Goal: Manage account settings

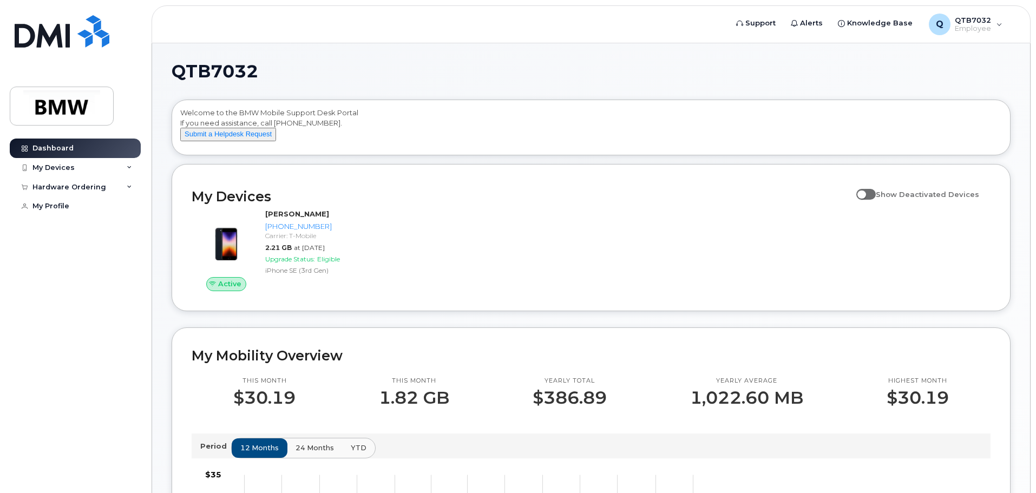
click at [873, 200] on span at bounding box center [865, 194] width 19 height 11
click at [865, 193] on input "Show Deactivated Devices" at bounding box center [860, 188] width 9 height 9
click at [875, 200] on span at bounding box center [865, 194] width 19 height 11
click at [865, 193] on input "Show Deactivated Devices" at bounding box center [860, 188] width 9 height 9
checkbox input "false"
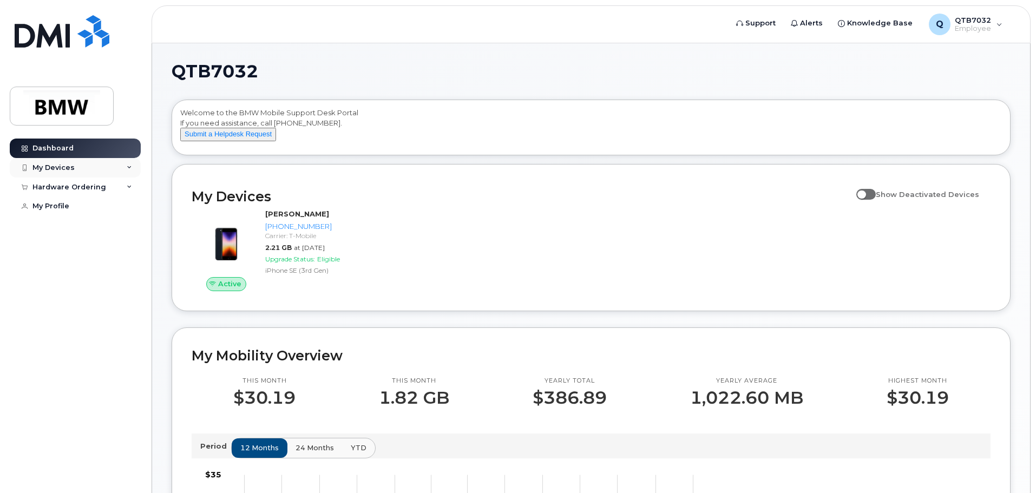
click at [128, 168] on icon at bounding box center [129, 167] width 5 height 5
click at [124, 189] on div "Hardware Ordering" at bounding box center [75, 187] width 131 height 19
click at [127, 191] on div "Hardware Ordering" at bounding box center [75, 187] width 131 height 19
click at [71, 209] on link "My Profile" at bounding box center [75, 205] width 131 height 19
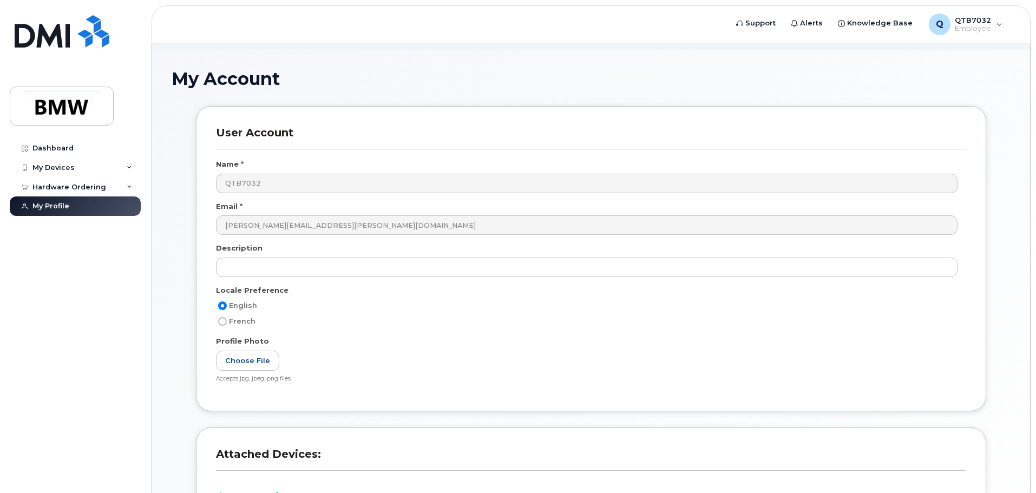
scroll to position [43, 0]
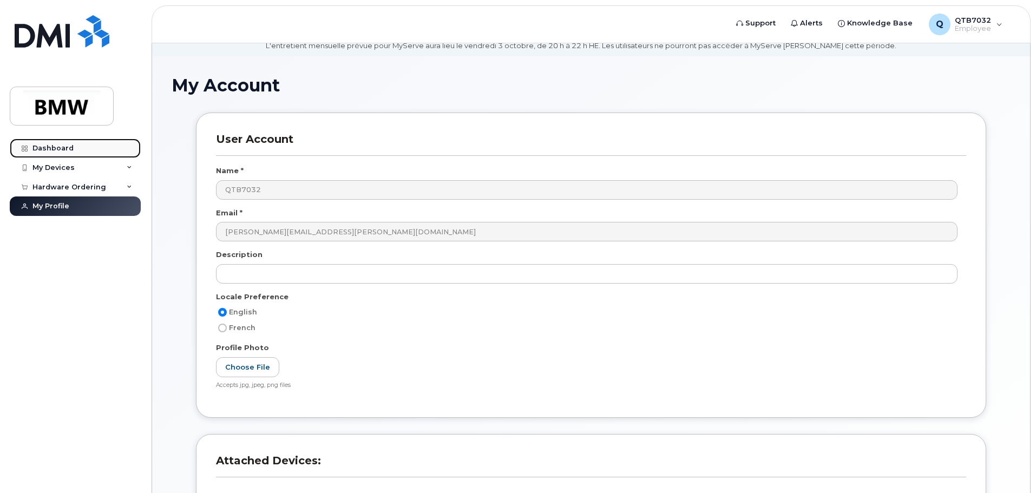
click at [35, 149] on div "Dashboard" at bounding box center [52, 148] width 41 height 9
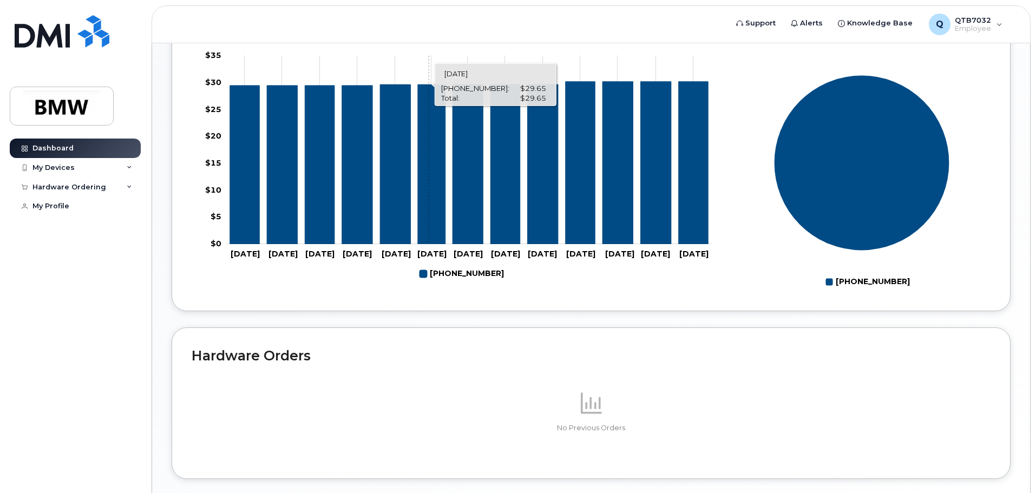
scroll to position [323, 0]
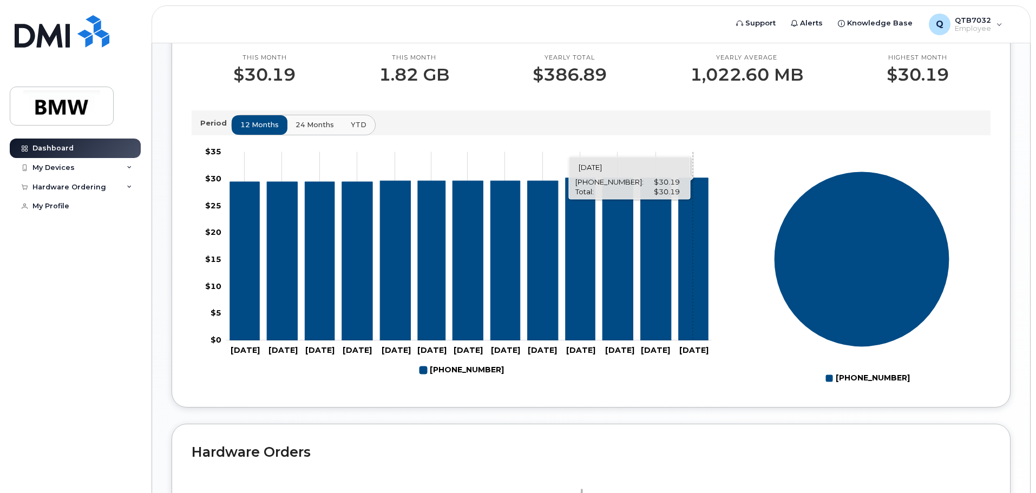
click at [693, 285] on icon "864-434-9208" at bounding box center [694, 259] width 30 height 162
click at [700, 282] on icon "864-434-9208" at bounding box center [694, 259] width 30 height 162
click at [317, 130] on span "24 months" at bounding box center [315, 125] width 38 height 10
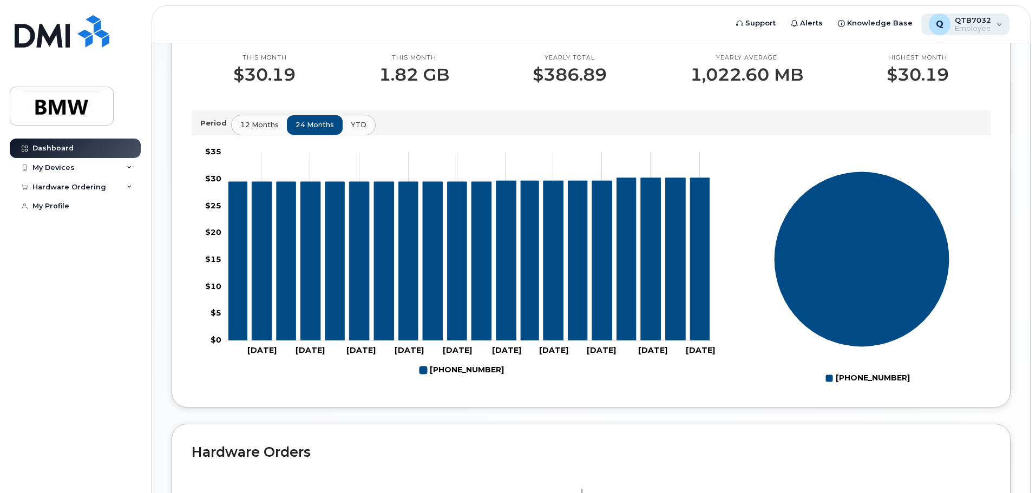
click at [1004, 21] on div "Q QTB7032 Employee" at bounding box center [965, 25] width 89 height 22
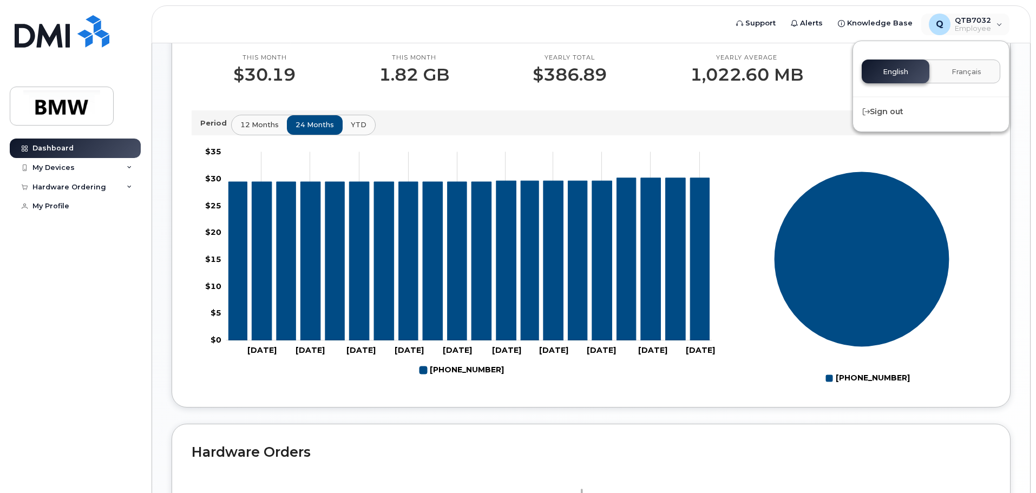
click at [985, 66] on button "Français" at bounding box center [967, 72] width 68 height 24
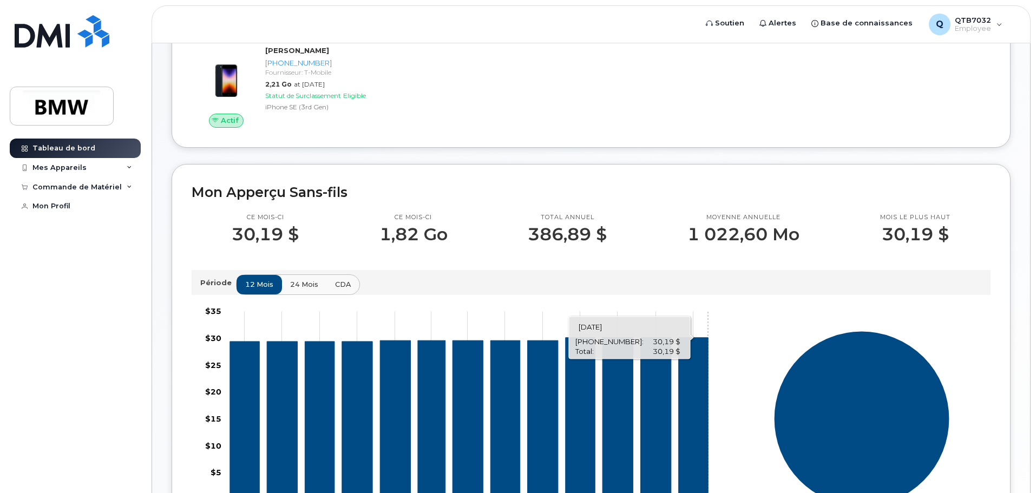
scroll to position [161, 0]
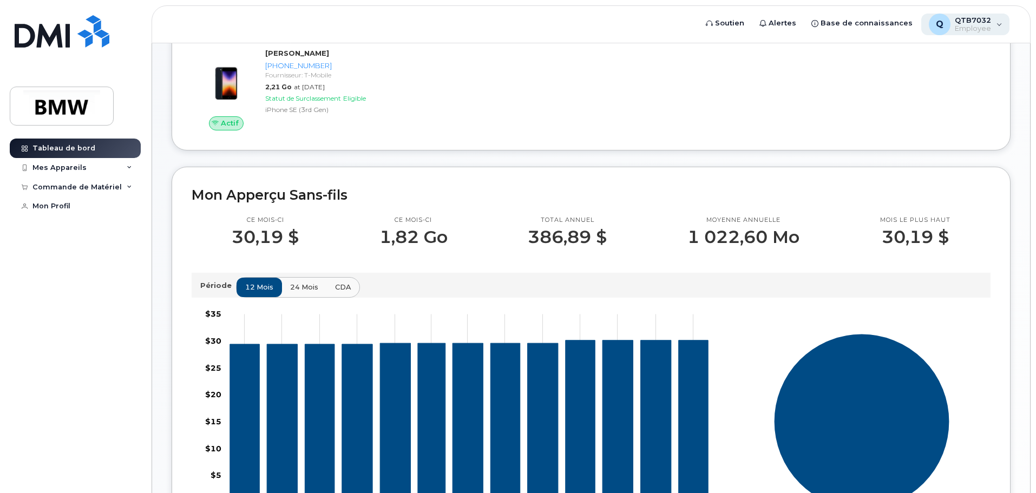
click at [999, 19] on div "Q QTB7032 Employee" at bounding box center [965, 25] width 89 height 22
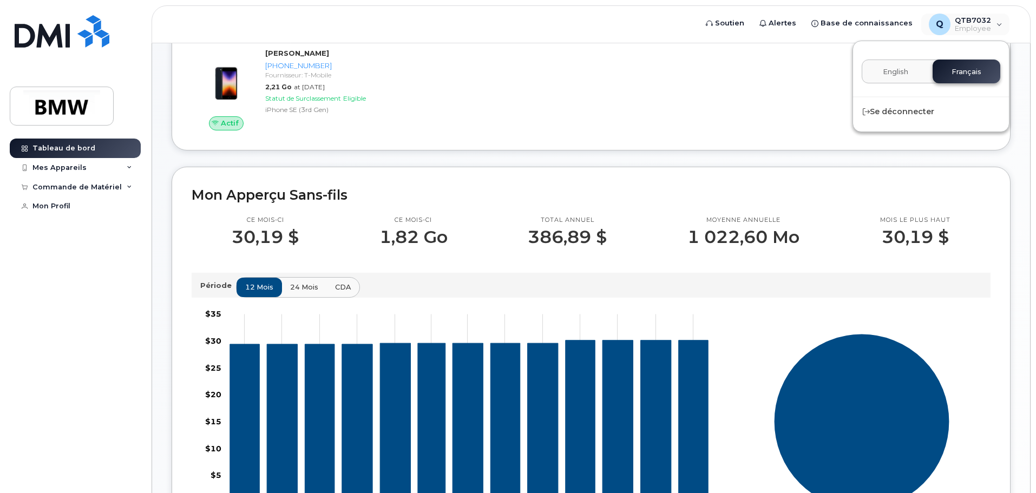
click at [918, 78] on button "English" at bounding box center [896, 72] width 68 height 24
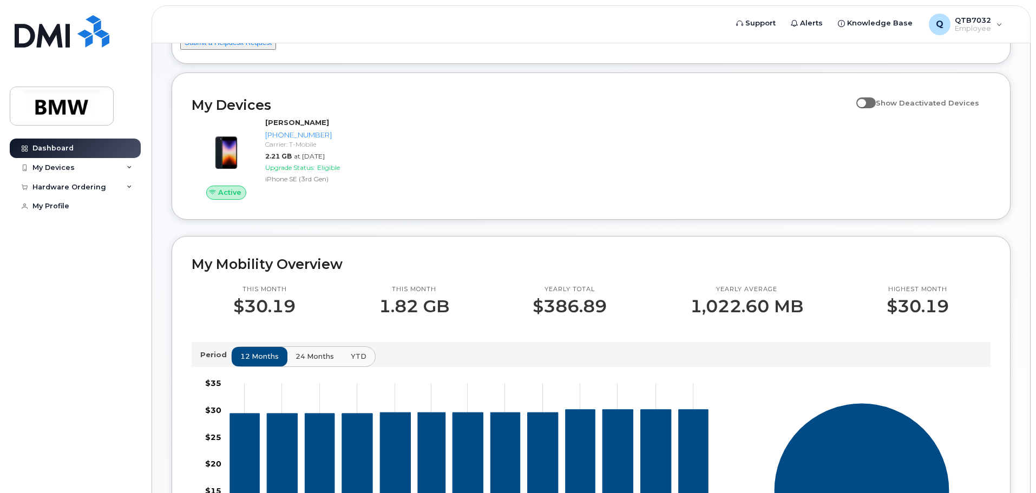
scroll to position [108, 0]
